Goal: Find specific page/section: Find specific page/section

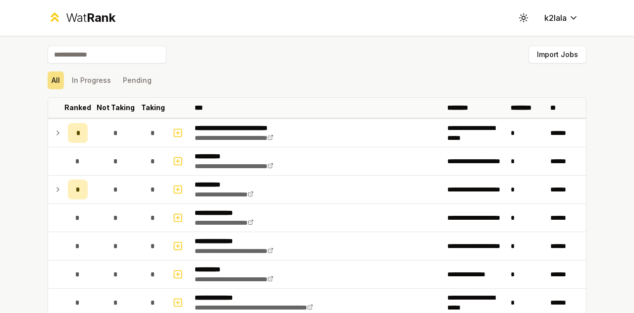
click at [101, 55] on input at bounding box center [107, 55] width 119 height 18
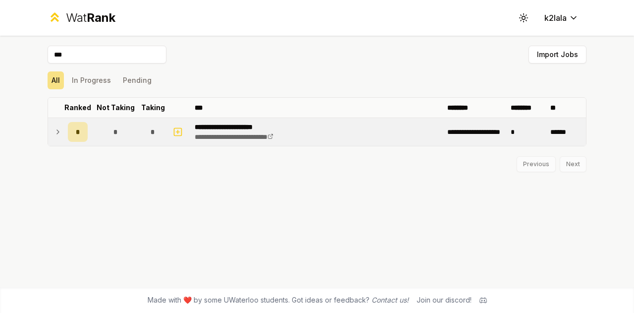
type input "***"
click at [61, 127] on td at bounding box center [56, 132] width 16 height 28
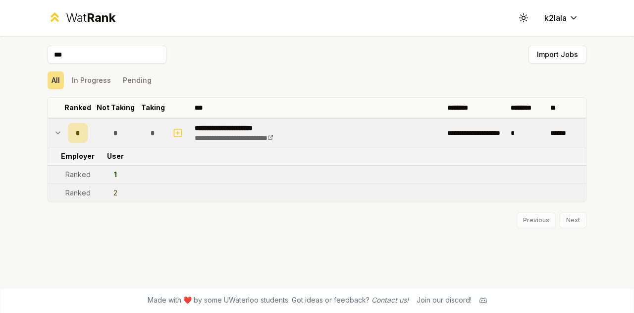
click at [97, 176] on td "1" at bounding box center [116, 174] width 48 height 18
drag, startPoint x: 117, startPoint y: 172, endPoint x: 69, endPoint y: 172, distance: 48.5
click at [69, 172] on tr "Ranked 1" at bounding box center [317, 174] width 538 height 18
click at [69, 172] on div "Ranked" at bounding box center [77, 174] width 25 height 10
click at [124, 172] on td "1" at bounding box center [116, 174] width 48 height 18
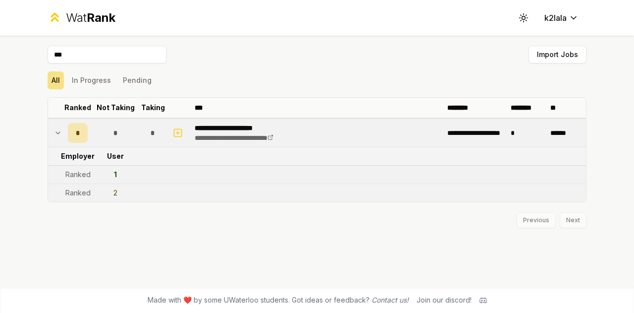
click at [121, 189] on td "2" at bounding box center [116, 193] width 48 height 18
drag, startPoint x: 121, startPoint y: 189, endPoint x: 48, endPoint y: 189, distance: 72.8
click at [48, 189] on tr "Ranked 2" at bounding box center [317, 193] width 538 height 18
click at [48, 189] on td at bounding box center [56, 193] width 16 height 18
click at [183, 128] on button "button" at bounding box center [178, 133] width 14 height 16
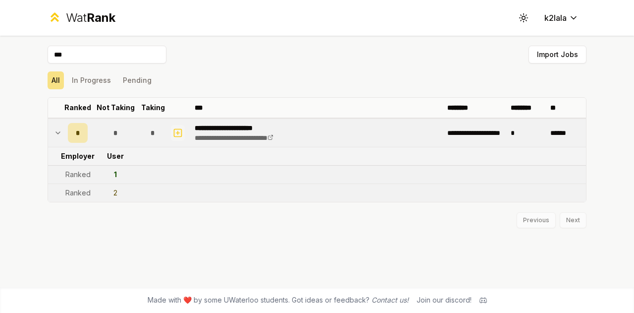
select select
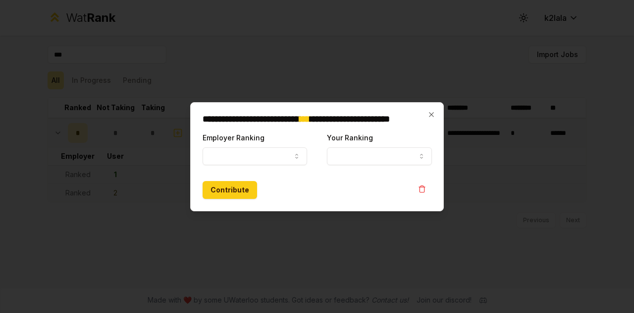
click at [197, 80] on div at bounding box center [317, 156] width 634 height 313
